Goal: Task Accomplishment & Management: Use online tool/utility

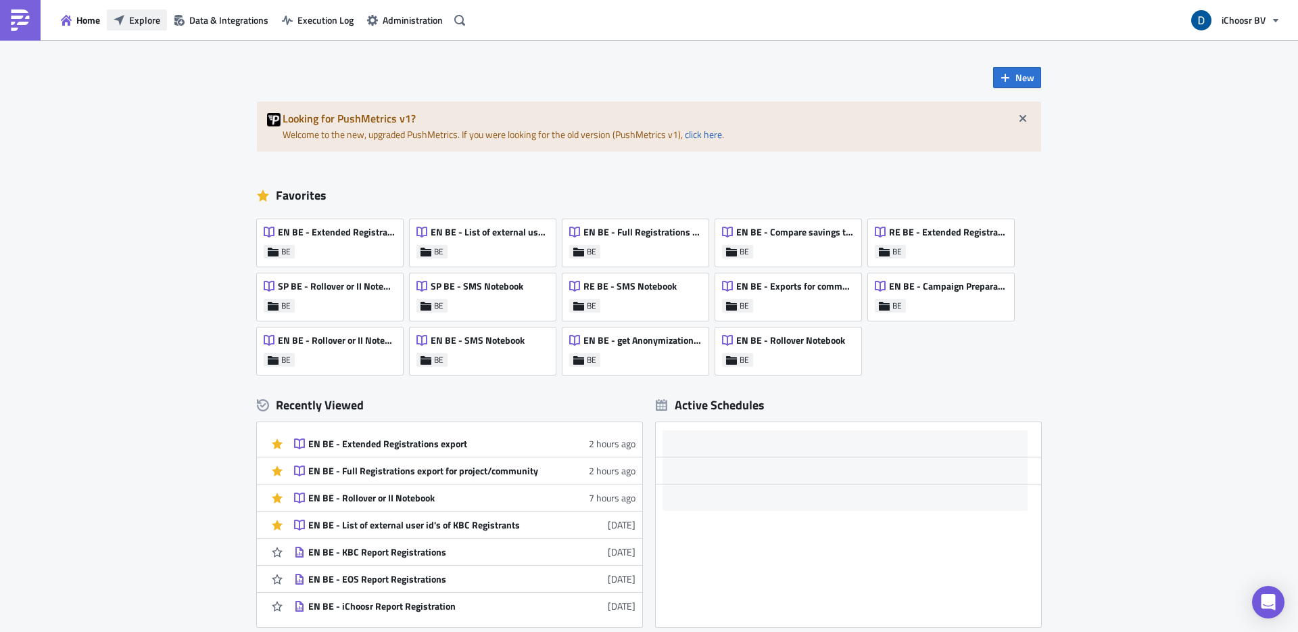
click at [151, 19] on span "Explore" at bounding box center [144, 20] width 31 height 14
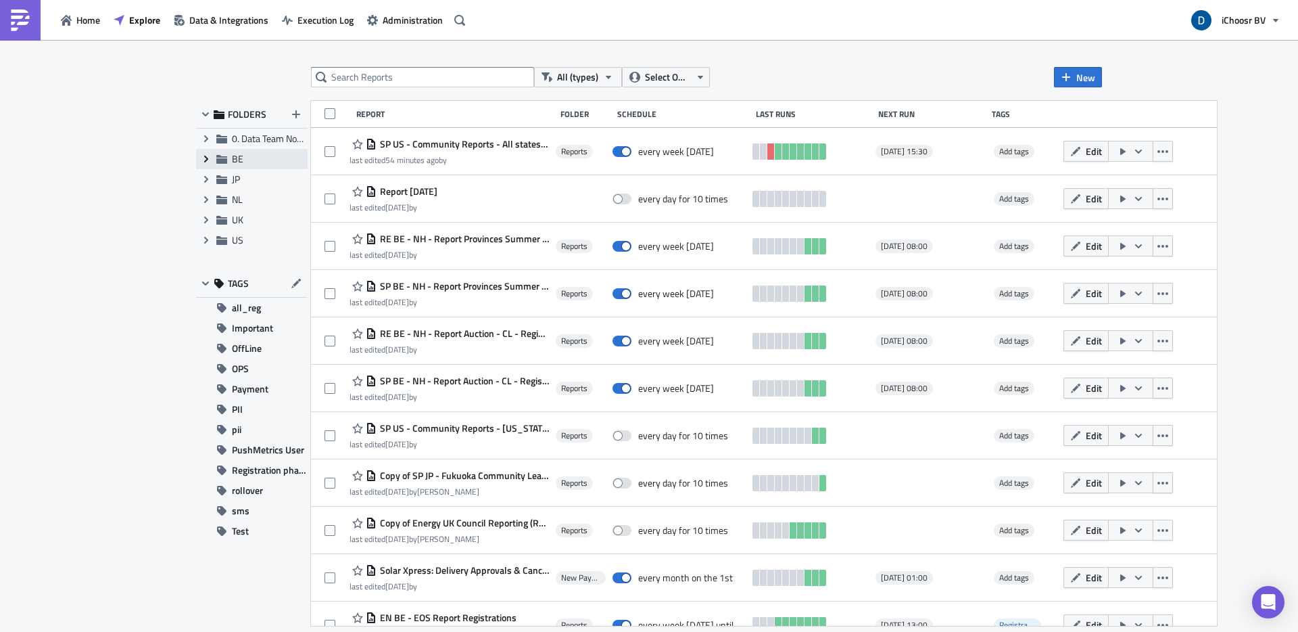
click at [204, 161] on icon "Expand group" at bounding box center [206, 158] width 11 height 11
click at [278, 181] on span "Reports" at bounding box center [263, 179] width 32 height 14
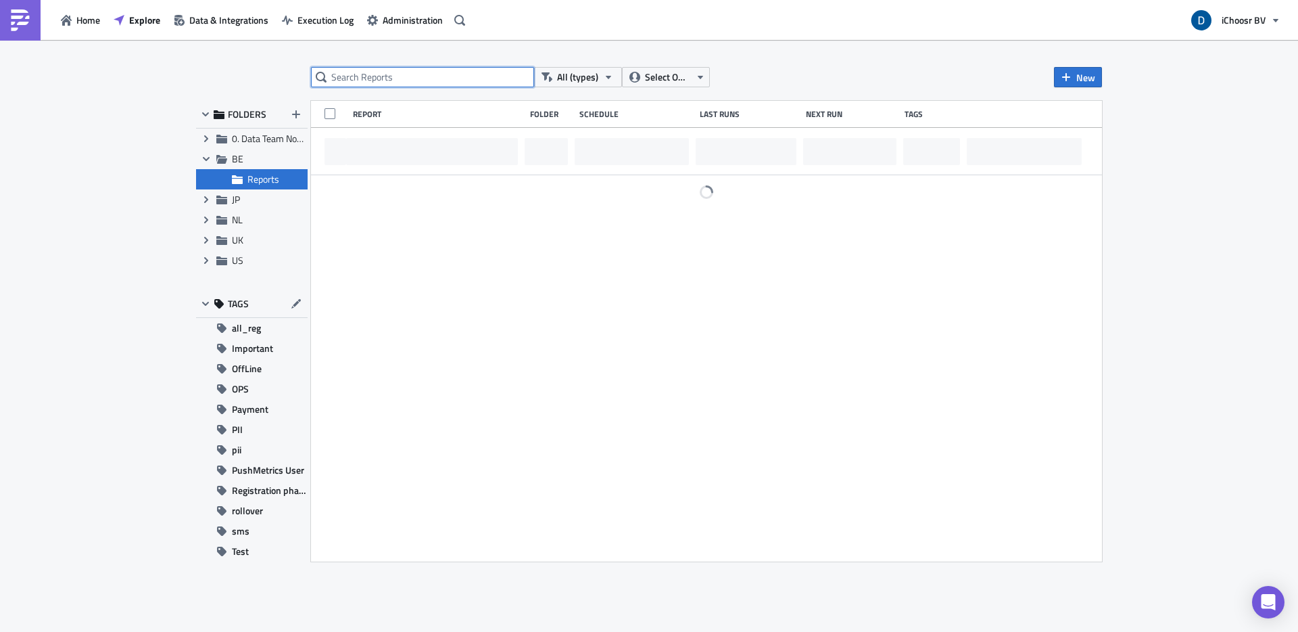
click at [380, 74] on input "text" at bounding box center [422, 77] width 223 height 20
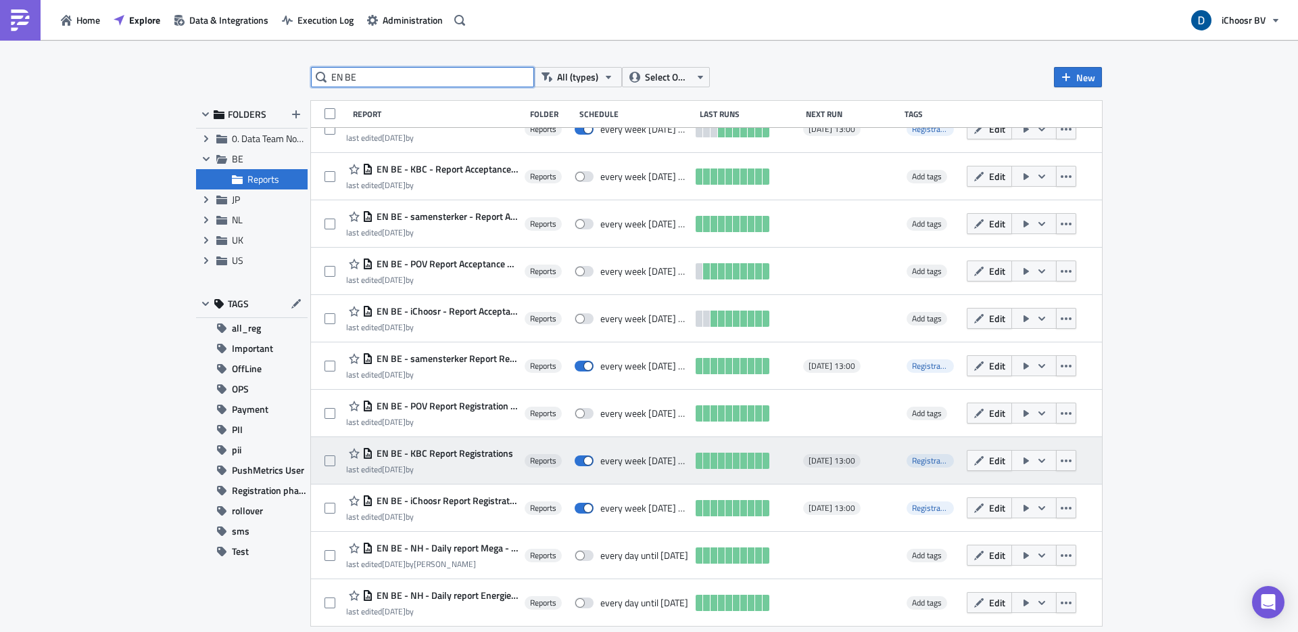
scroll to position [24, 0]
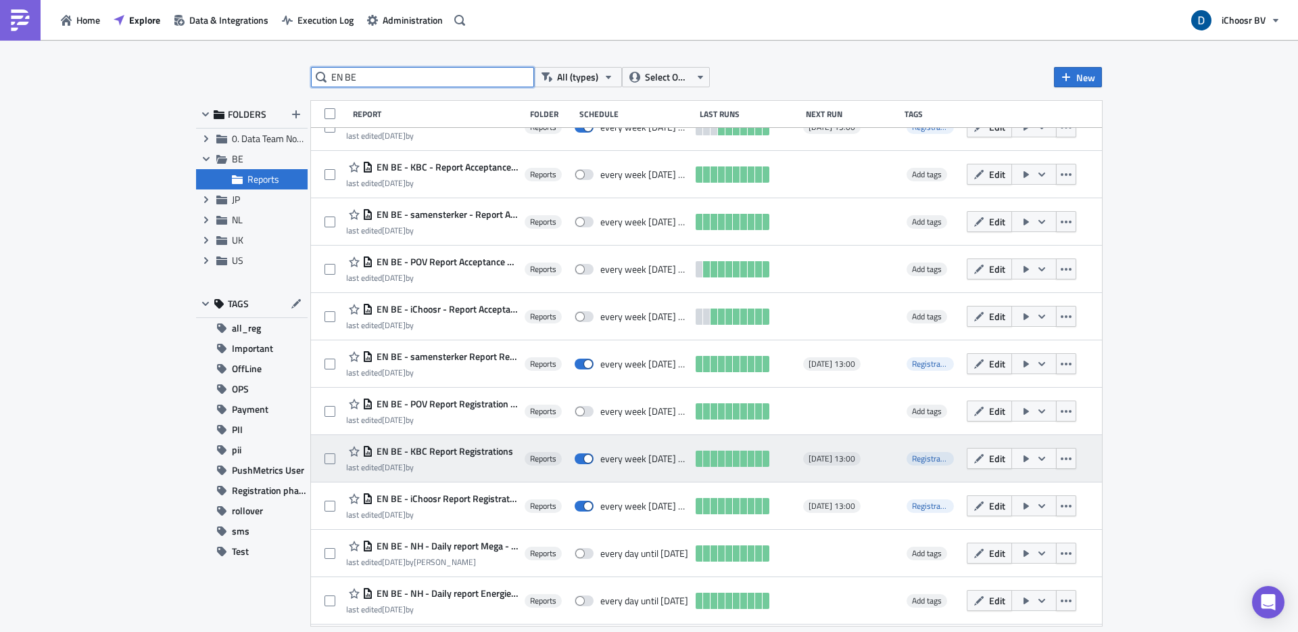
type input "EN BE"
click at [492, 448] on span "EN BE - KBC Report Registrations" at bounding box center [443, 451] width 140 height 12
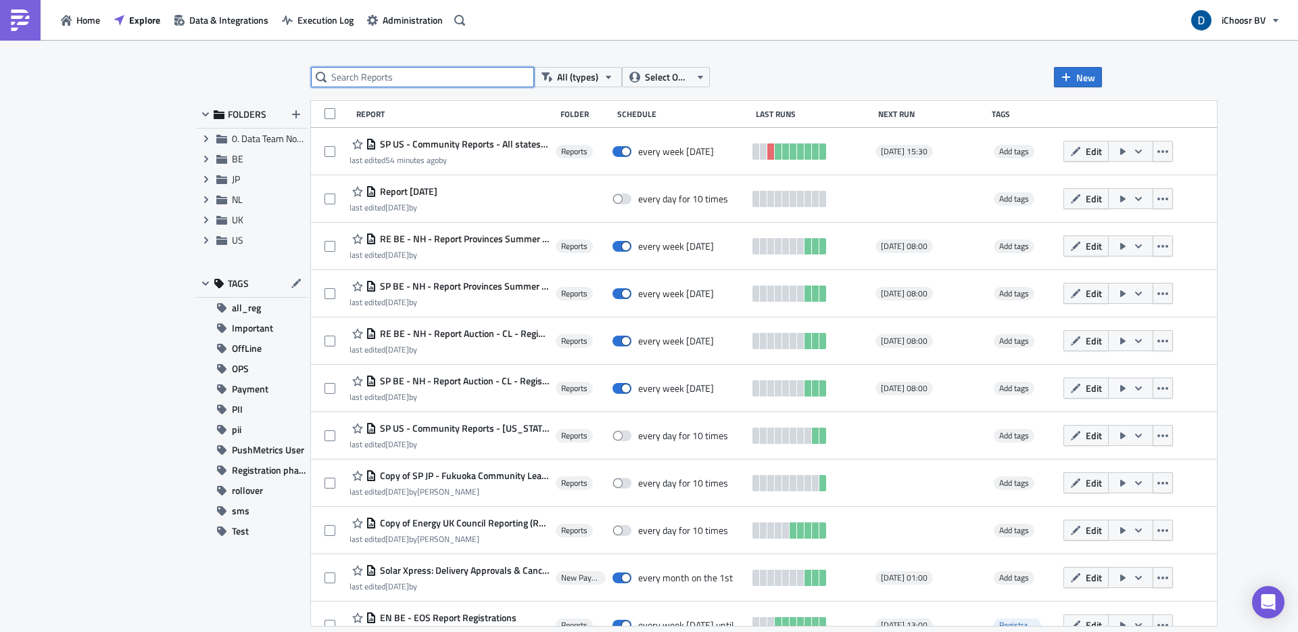
click at [421, 84] on input "text" at bounding box center [422, 77] width 223 height 20
type input "EN BE"
click at [210, 162] on icon "Expand group" at bounding box center [206, 158] width 11 height 11
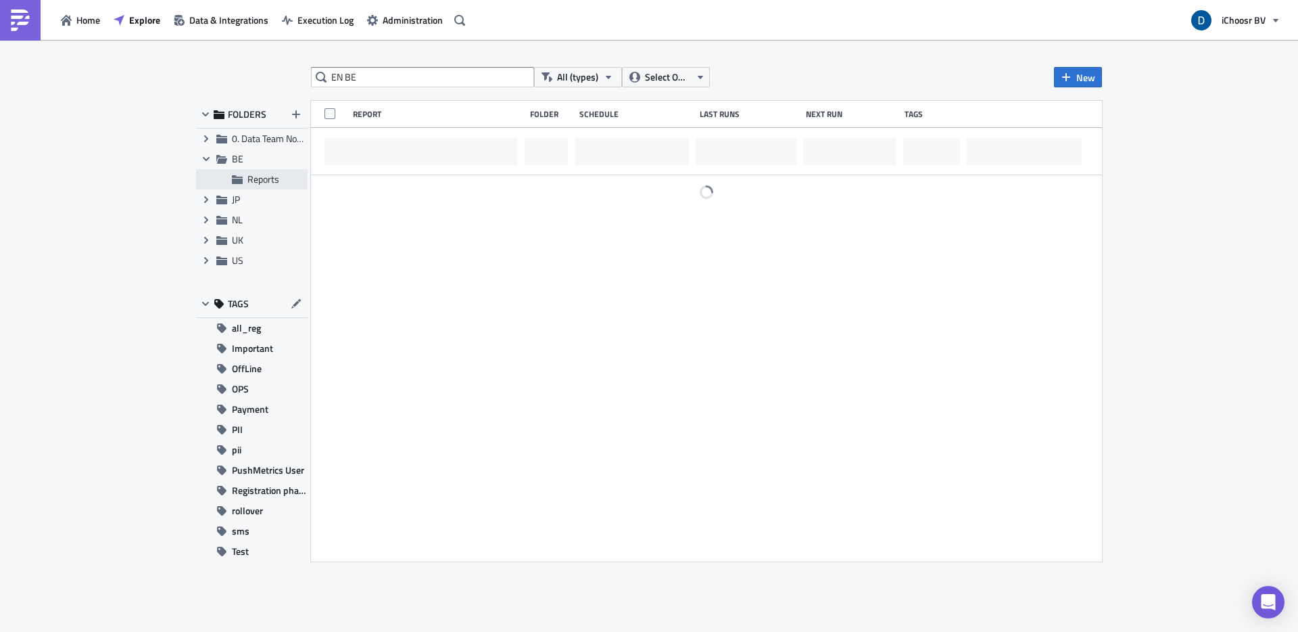
click at [278, 178] on span "Reports" at bounding box center [263, 179] width 32 height 14
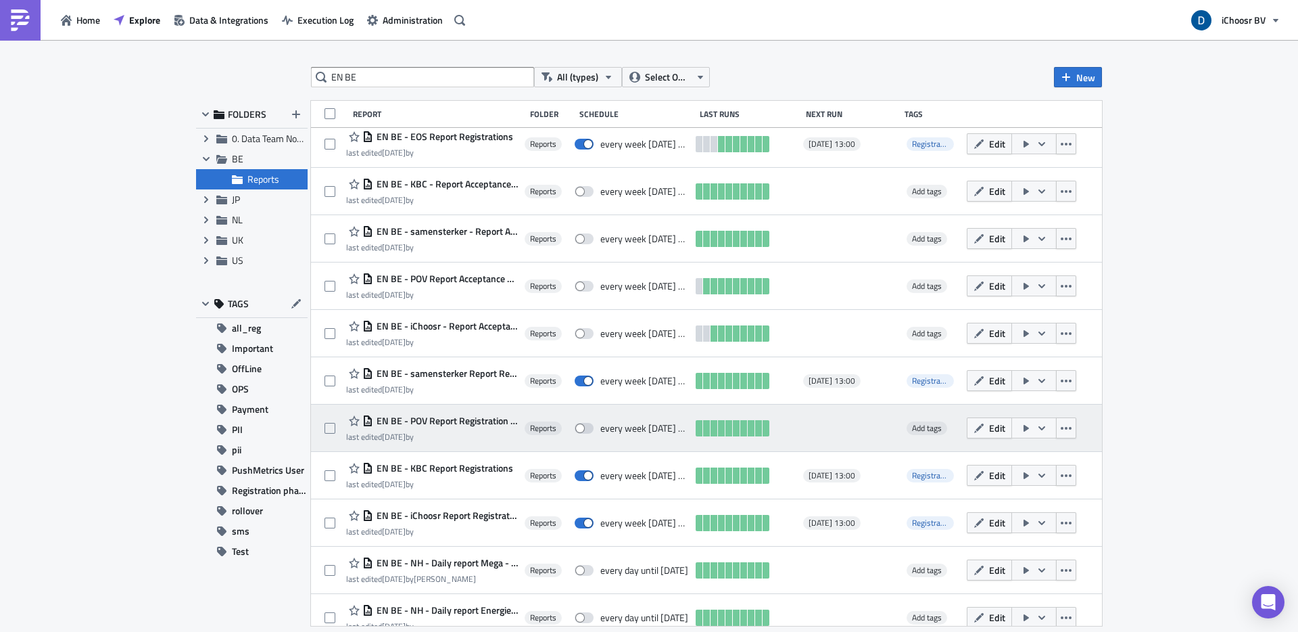
scroll to position [11, 0]
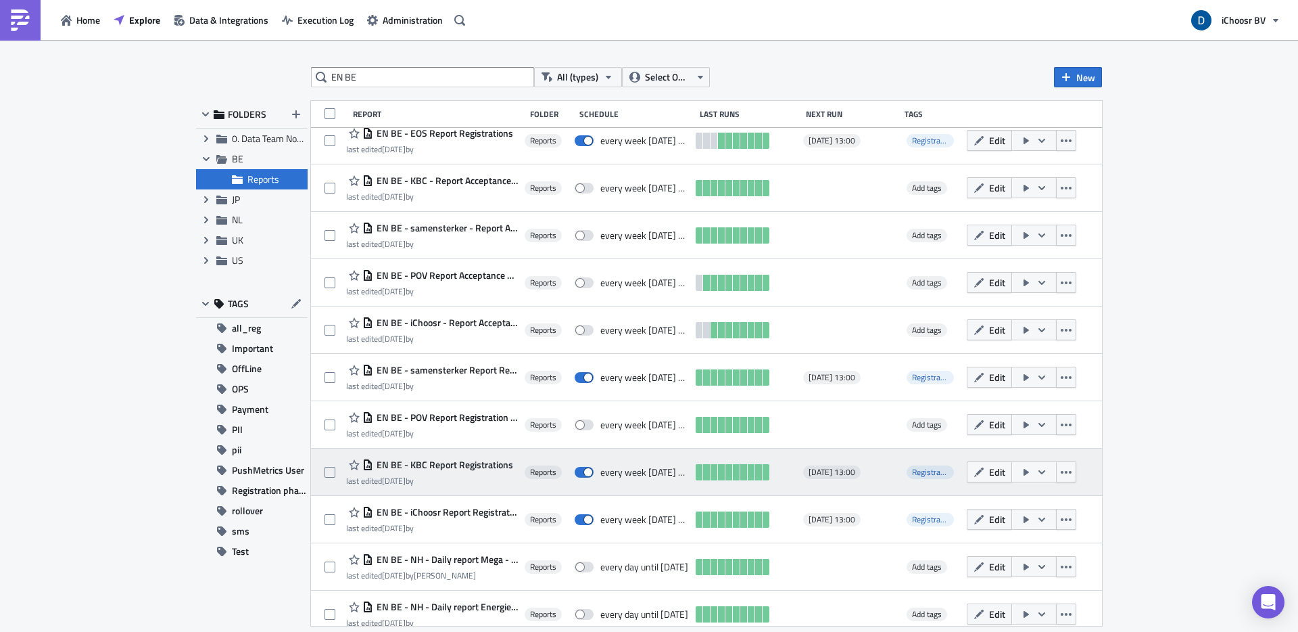
click at [1057, 470] on button "button" at bounding box center [1033, 471] width 45 height 21
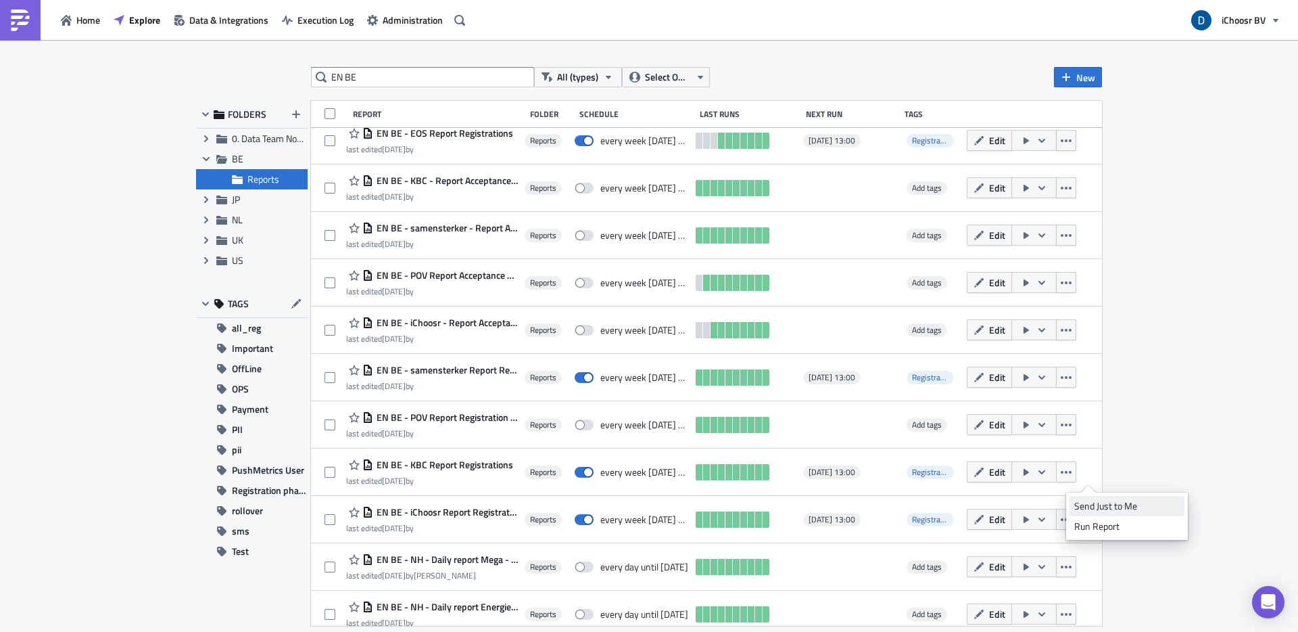
click at [1122, 505] on div "Send Just to Me" at bounding box center [1126, 506] width 105 height 14
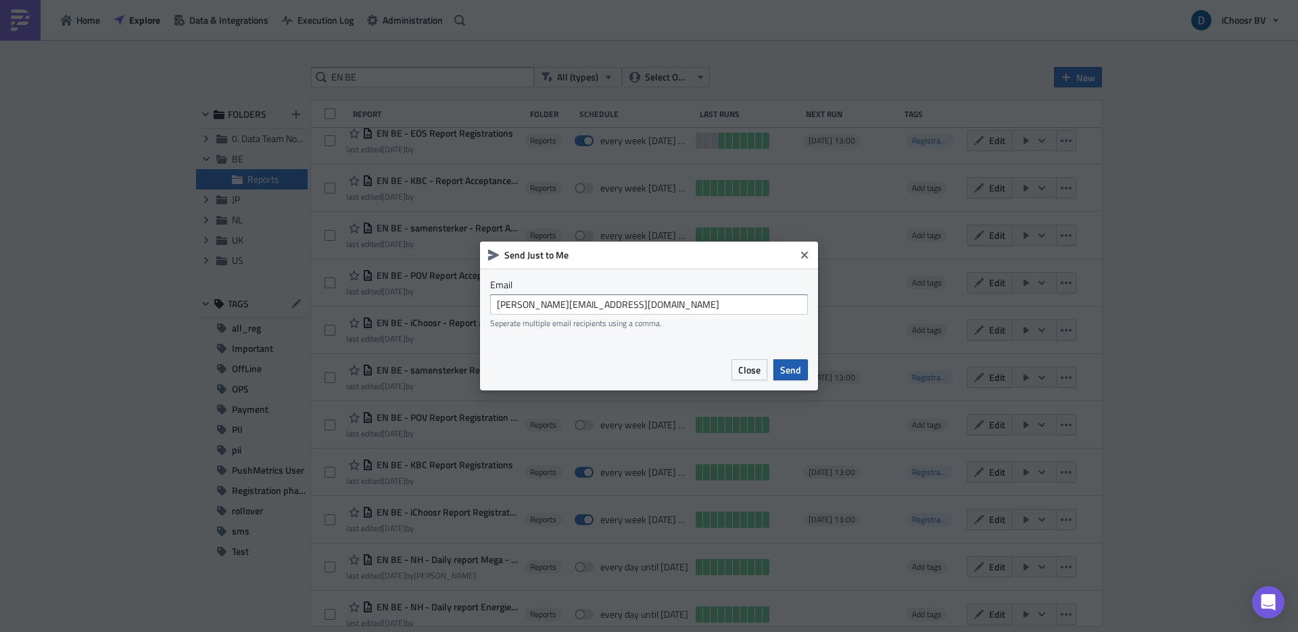
click at [793, 372] on span "Send" at bounding box center [790, 369] width 21 height 14
